Goal: Task Accomplishment & Management: Use online tool/utility

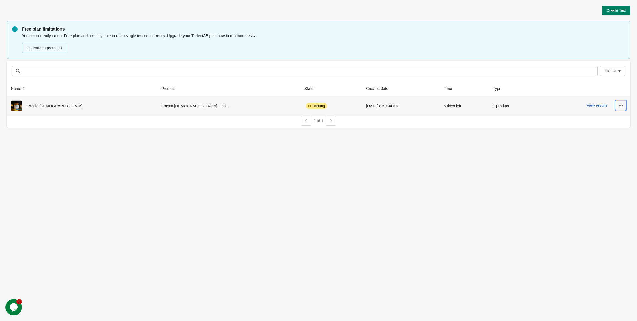
click at [617, 105] on button "button" at bounding box center [621, 105] width 10 height 10
click at [596, 109] on div "View results" at bounding box center [583, 105] width 87 height 10
click at [595, 104] on button "View results" at bounding box center [597, 105] width 21 height 4
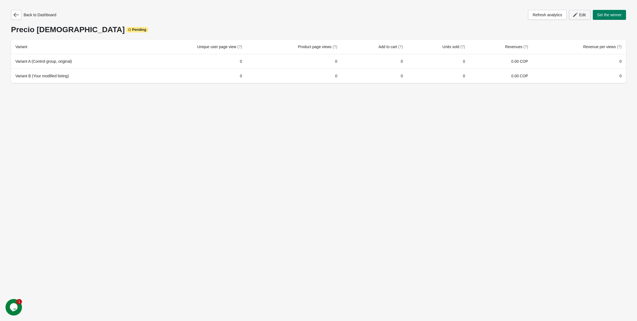
click at [579, 16] on span "Edit" at bounding box center [582, 15] width 7 height 4
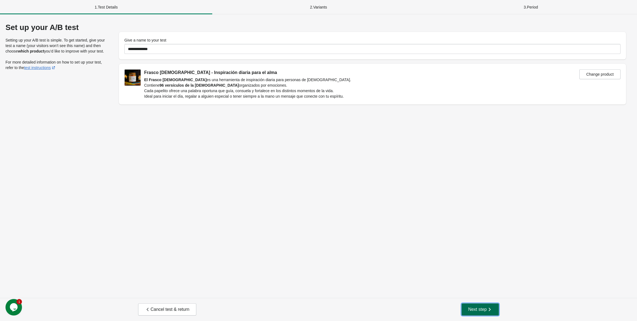
click at [479, 306] on span "Next step" at bounding box center [480, 308] width 24 height 5
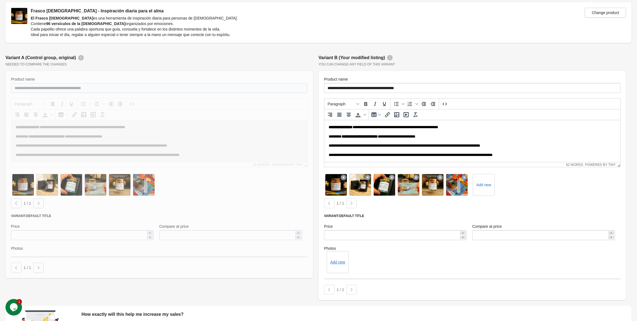
scroll to position [99, 0]
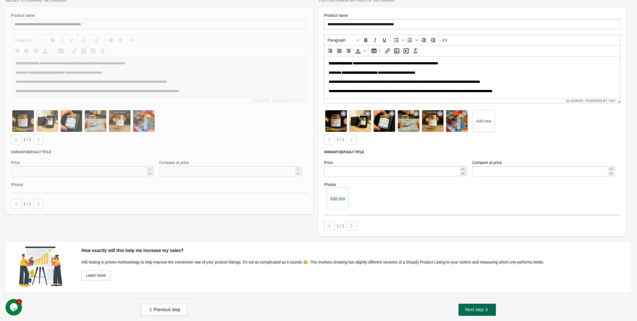
click at [474, 310] on span "Next step" at bounding box center [477, 309] width 24 height 5
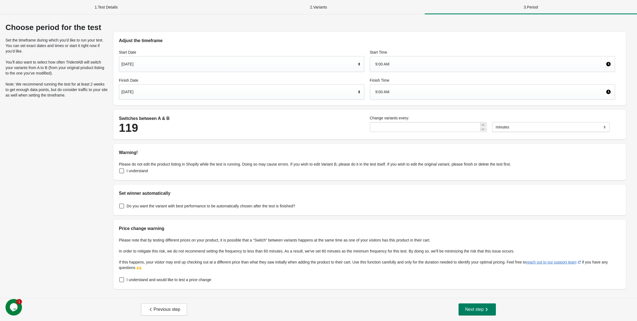
click at [269, 63] on div "[DATE]" at bounding box center [238, 64] width 235 height 10
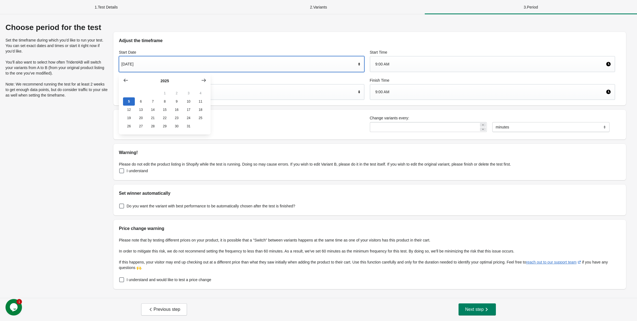
click at [272, 63] on div "[DATE]" at bounding box center [238, 64] width 235 height 10
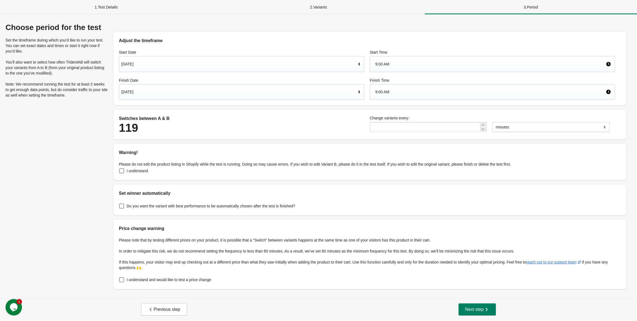
click at [419, 66] on div "9:00 AM" at bounding box center [491, 64] width 231 height 10
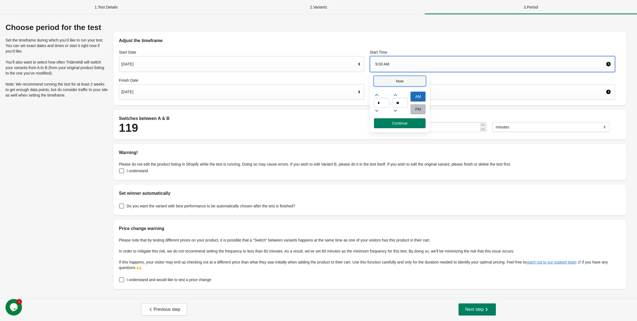
click at [400, 83] on button "Now" at bounding box center [400, 81] width 52 height 10
type input "**"
click at [461, 104] on div "Start Date Oct 5, 2025 Start Time 9:51 AM Finish Date Oct 10, 2025 Finish Time …" at bounding box center [369, 74] width 513 height 61
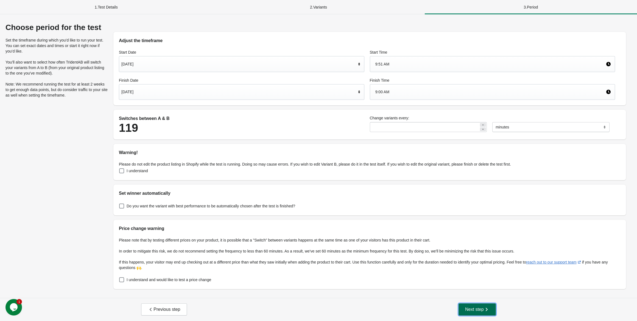
click at [479, 309] on span "Next step" at bounding box center [477, 308] width 24 height 5
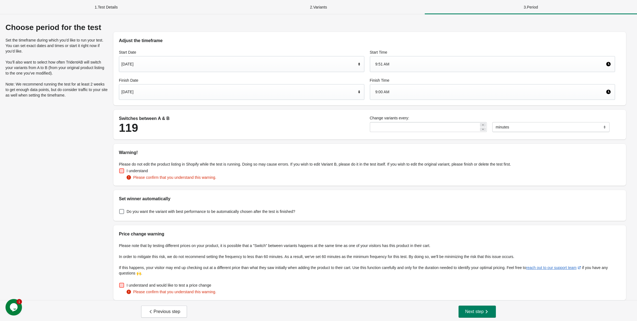
drag, startPoint x: 120, startPoint y: 170, endPoint x: 131, endPoint y: 287, distance: 117.6
click at [120, 170] on span at bounding box center [121, 170] width 5 height 5
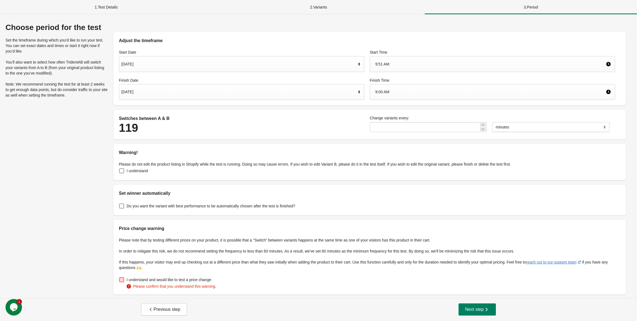
drag, startPoint x: 121, startPoint y: 280, endPoint x: 257, endPoint y: 311, distance: 138.6
click at [121, 280] on span at bounding box center [121, 279] width 5 height 5
click at [473, 309] on span "Next step" at bounding box center [477, 308] width 24 height 5
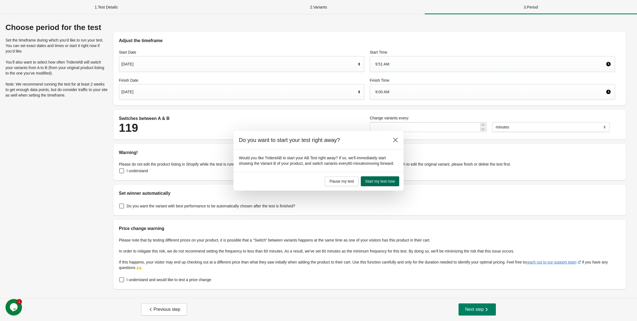
click at [378, 183] on span "Start my test now" at bounding box center [380, 181] width 30 height 4
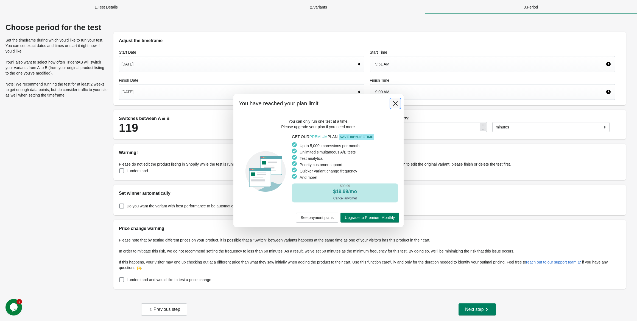
click at [394, 104] on icon at bounding box center [395, 103] width 5 height 5
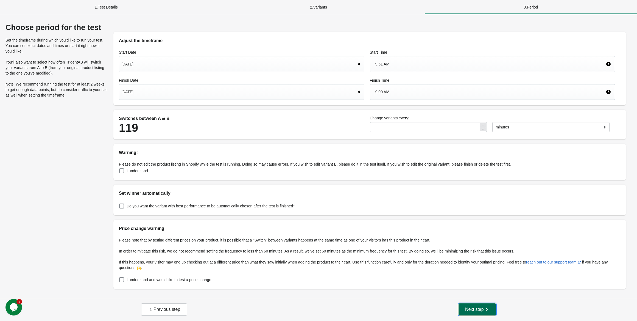
click at [473, 310] on span "Next step" at bounding box center [477, 308] width 24 height 5
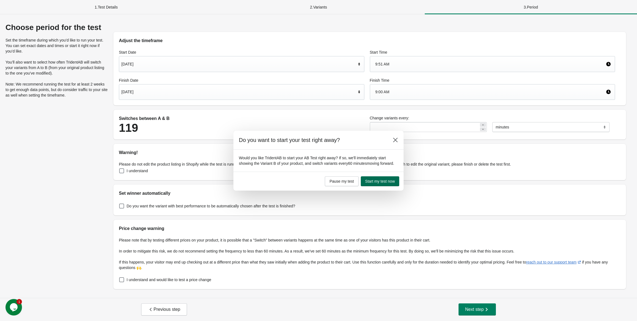
click at [369, 186] on button "Start my test now" at bounding box center [380, 181] width 38 height 10
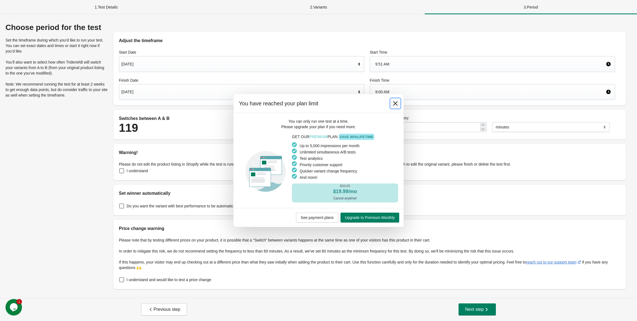
click at [393, 100] on button at bounding box center [396, 103] width 10 height 10
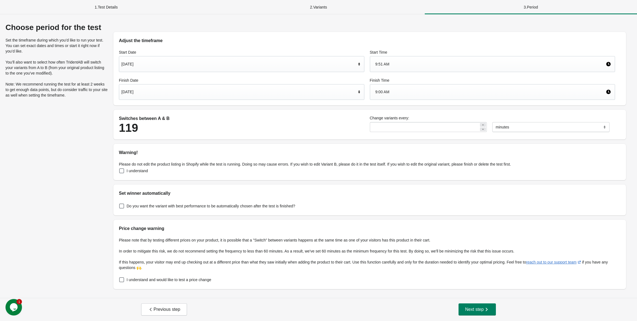
click at [25, 164] on div "Choose period for the test Set the timeframe during which you’d like to run you…" at bounding box center [318, 156] width 626 height 266
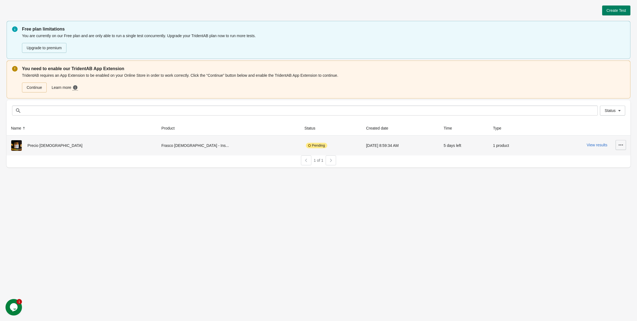
click at [622, 145] on icon "button" at bounding box center [620, 144] width 5 height 5
click at [594, 174] on button "View Product Page" at bounding box center [605, 170] width 37 height 11
click at [362, 148] on td "10/5/2025 8:59:34 AM" at bounding box center [401, 145] width 78 height 20
click at [590, 145] on button "View results" at bounding box center [597, 145] width 21 height 4
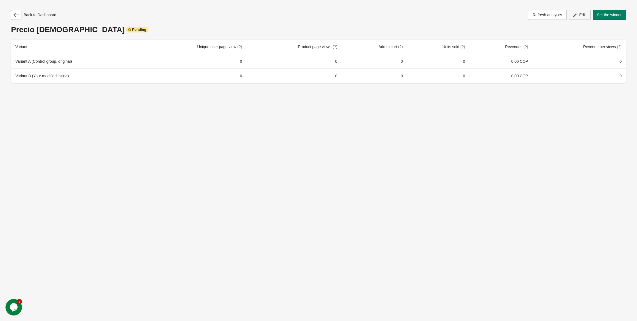
click at [580, 16] on span "Edit" at bounding box center [582, 15] width 7 height 4
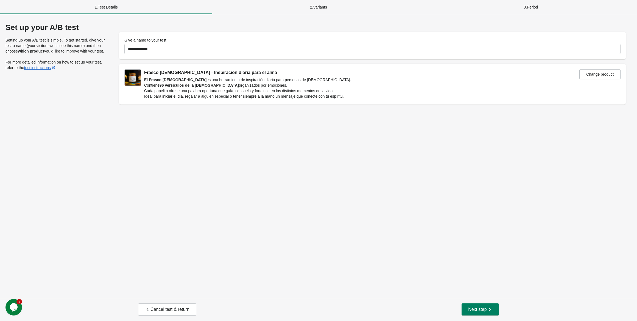
drag, startPoint x: 555, startPoint y: 15, endPoint x: 534, endPoint y: 9, distance: 22.3
click at [555, 15] on div "**********" at bounding box center [318, 155] width 637 height 283
click at [534, 9] on div "3 . Period" at bounding box center [531, 7] width 212 height 14
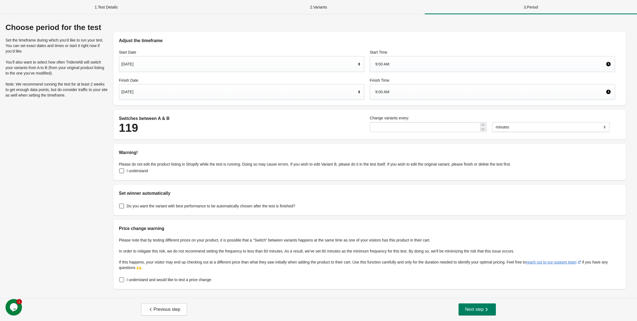
click at [123, 280] on span at bounding box center [121, 279] width 5 height 5
click at [123, 169] on span at bounding box center [121, 170] width 5 height 5
click at [477, 312] on button "Next step" at bounding box center [477, 309] width 37 height 12
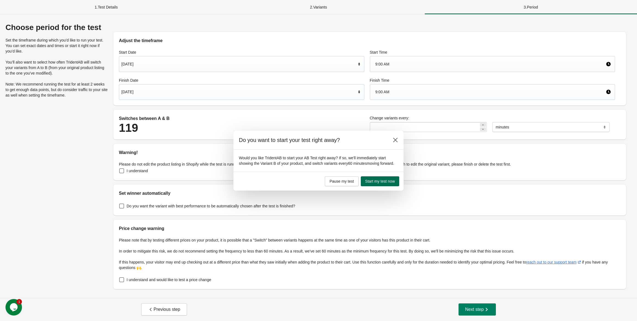
click at [384, 183] on span "Start my test now" at bounding box center [380, 181] width 30 height 4
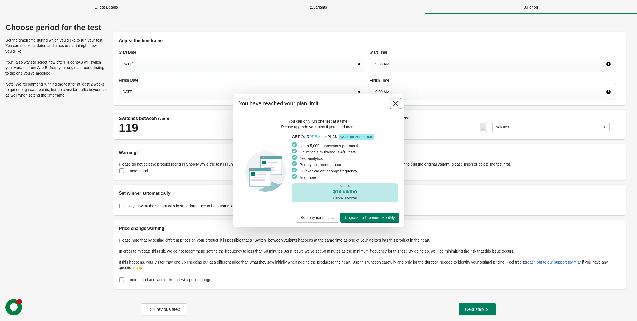
click at [395, 100] on button at bounding box center [396, 103] width 10 height 10
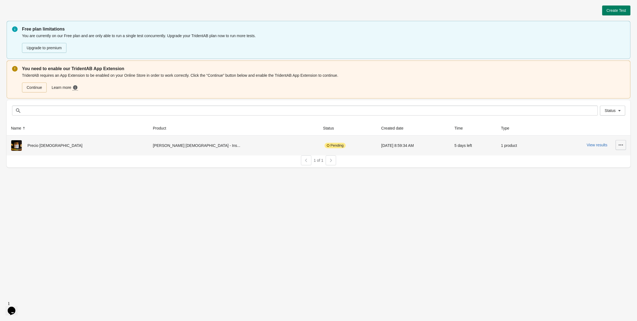
click at [622, 147] on icon "button" at bounding box center [620, 144] width 5 height 5
click at [600, 162] on button "Delete" at bounding box center [605, 158] width 37 height 11
click at [595, 158] on span "Delete" at bounding box center [605, 158] width 33 height 5
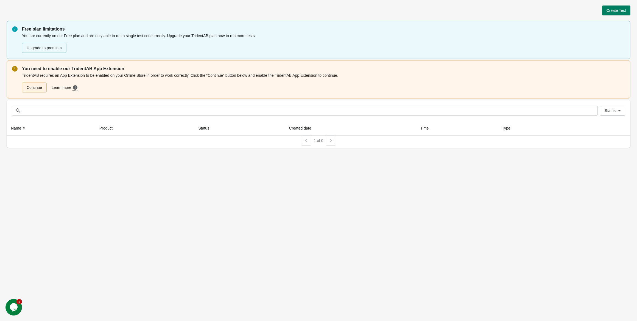
click at [34, 87] on link "Continue" at bounding box center [34, 87] width 25 height 10
click at [614, 12] on span "Create Test" at bounding box center [617, 10] width 20 height 4
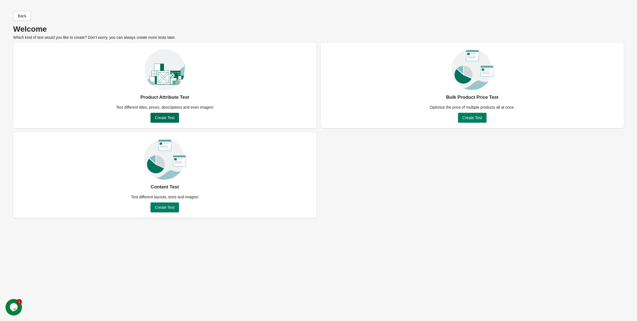
click at [171, 119] on span "Create Test" at bounding box center [165, 117] width 20 height 4
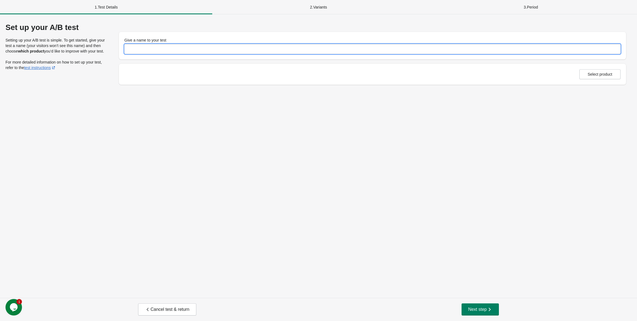
click at [141, 47] on input "Give a name to your test" at bounding box center [372, 49] width 496 height 10
type input "**********"
click at [603, 79] on button "Select product" at bounding box center [600, 74] width 41 height 10
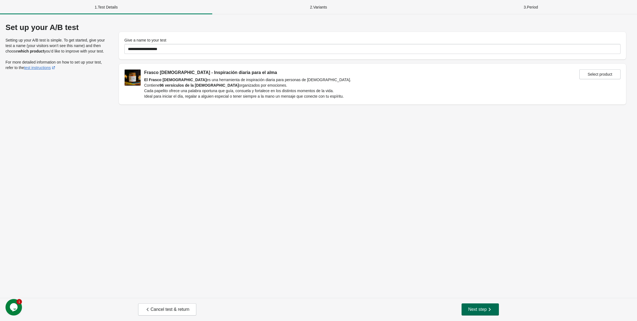
click at [484, 311] on span "Next step" at bounding box center [480, 308] width 24 height 5
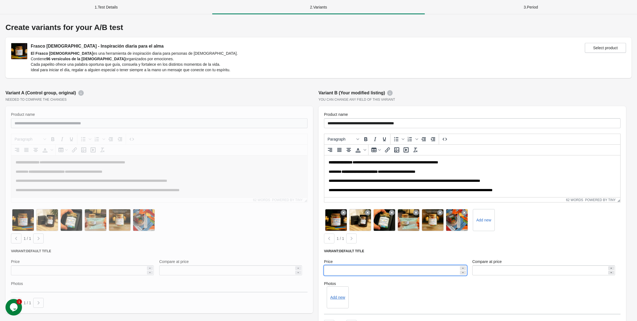
click at [345, 269] on input "********" at bounding box center [391, 270] width 135 height 10
type input "*****"
click at [481, 267] on input "*********" at bounding box center [540, 270] width 135 height 10
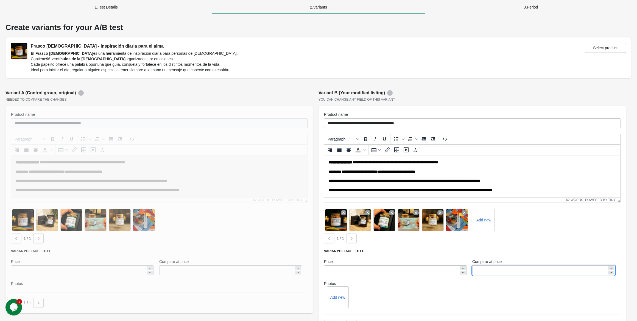
click at [481, 267] on input "*********" at bounding box center [540, 270] width 135 height 10
click at [482, 271] on input "*****" at bounding box center [540, 270] width 135 height 10
type input "*****"
click at [317, 250] on div "**********" at bounding box center [472, 212] width 313 height 251
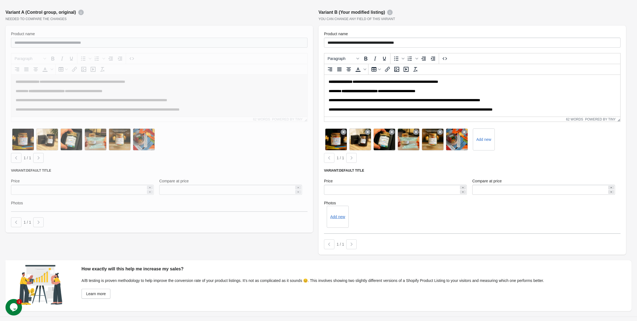
scroll to position [99, 0]
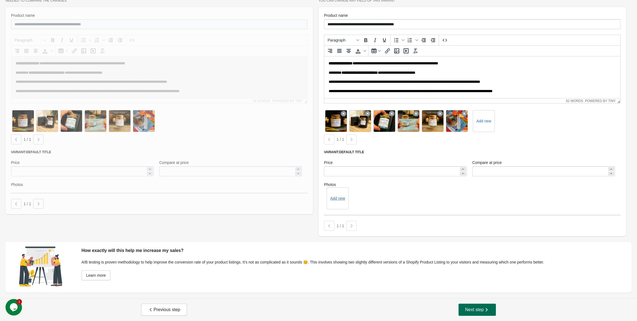
click at [464, 305] on button "Next step" at bounding box center [477, 309] width 37 height 12
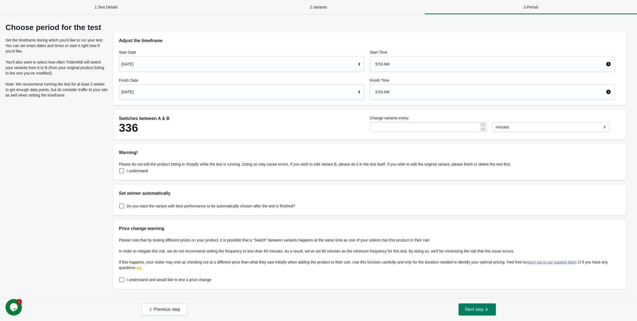
click at [388, 64] on div "9:53 AM" at bounding box center [491, 64] width 231 height 10
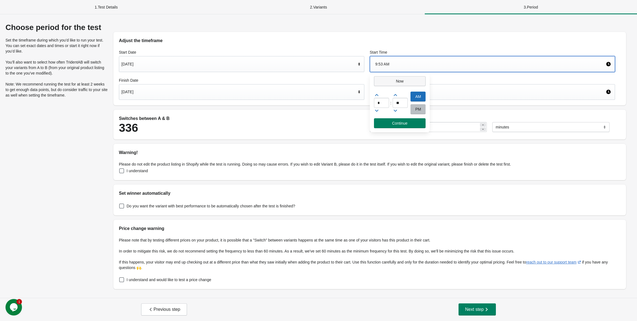
click at [394, 82] on span "Now" at bounding box center [400, 81] width 43 height 4
type input "**"
click at [460, 95] on div "9:53 AM" at bounding box center [491, 92] width 231 height 10
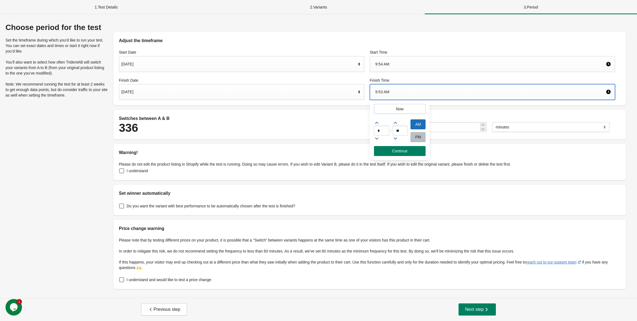
click at [346, 105] on div "Adjust the timeframe Start Date [DATE] Start Time 9:54 AM Finish Date [DATE] Fi…" at bounding box center [370, 156] width 524 height 266
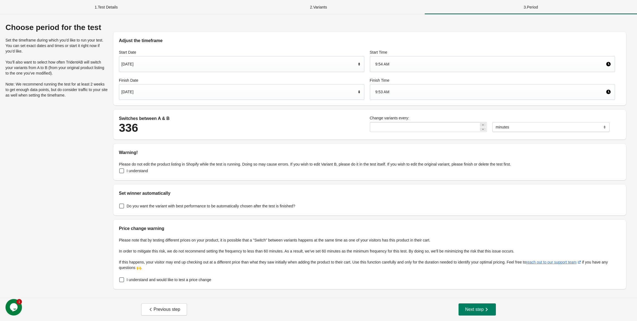
click at [169, 95] on div "[DATE]" at bounding box center [238, 92] width 235 height 10
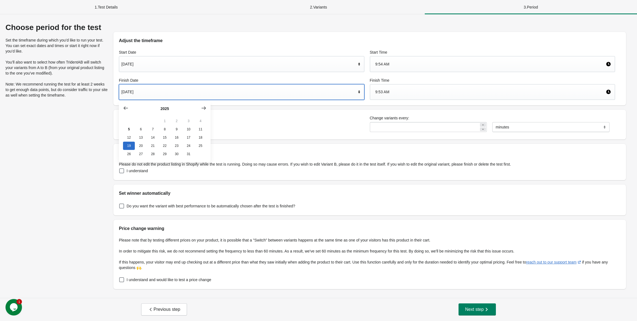
click at [254, 95] on div "[DATE]" at bounding box center [238, 92] width 235 height 10
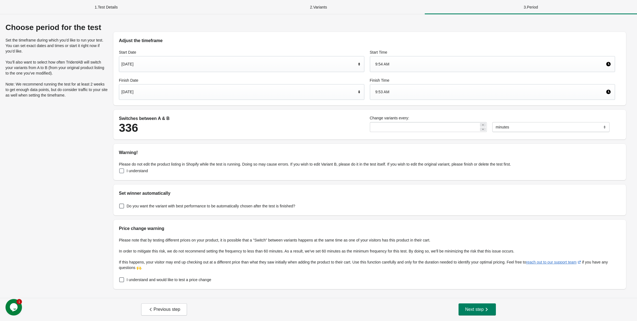
click at [121, 169] on span at bounding box center [121, 170] width 5 height 5
click at [121, 280] on span at bounding box center [121, 279] width 5 height 5
click at [478, 309] on span "Next step" at bounding box center [477, 308] width 24 height 5
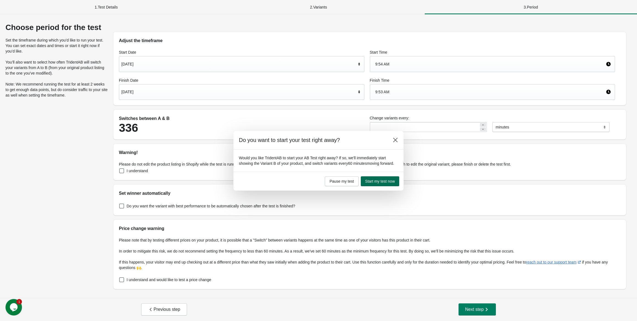
click at [381, 183] on span "Start my test now" at bounding box center [380, 181] width 30 height 4
